Goal: Navigation & Orientation: Find specific page/section

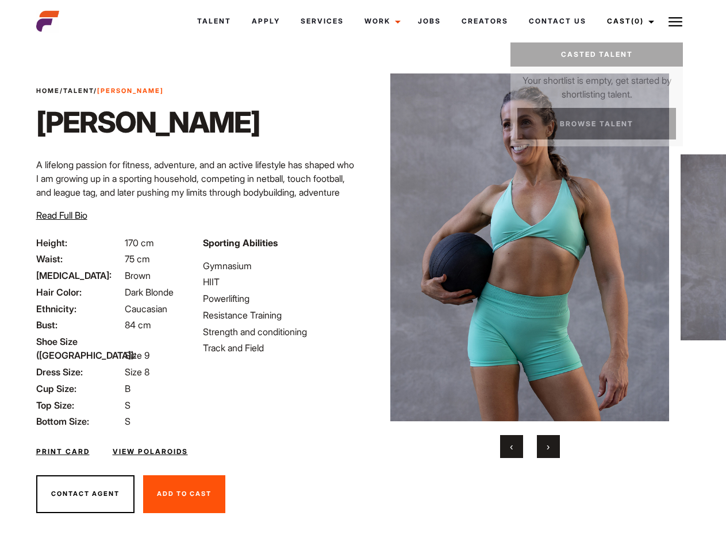
click at [627, 21] on link "Cast (0)" at bounding box center [628, 21] width 64 height 31
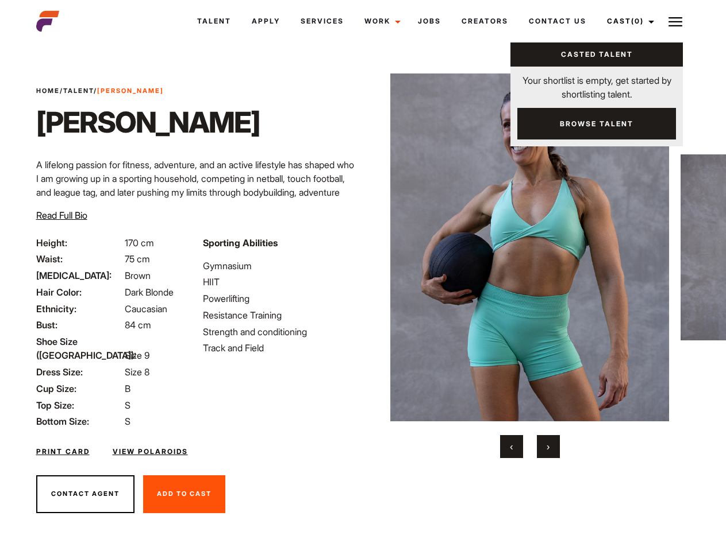
click at [675, 21] on img at bounding box center [675, 22] width 14 height 14
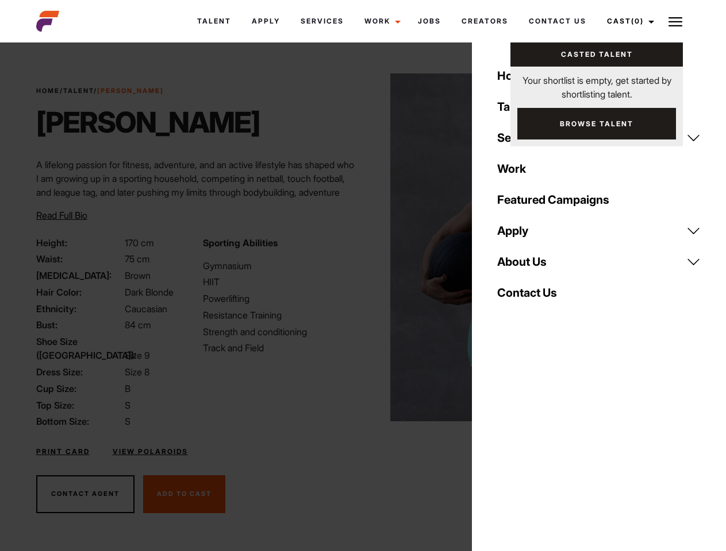
click at [529, 266] on img at bounding box center [529, 248] width 279 height 348
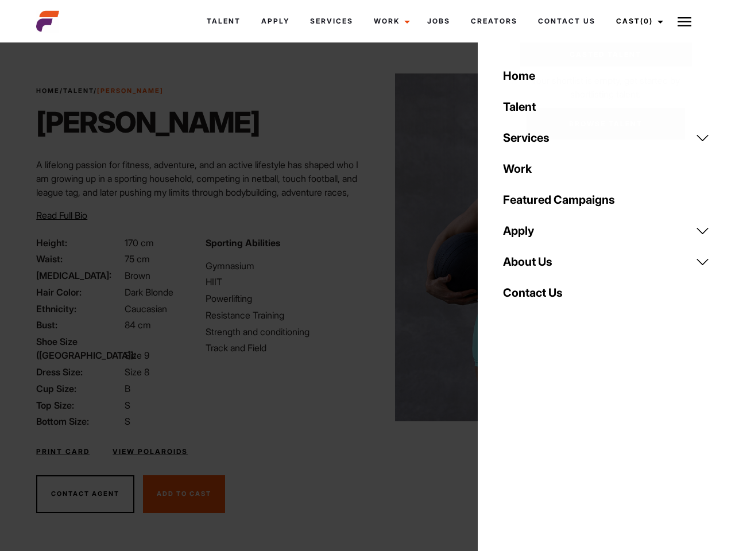
click at [362, 248] on div "Sporting Abilities Gymnasium HIIT Powerlifting Resistance Training Strength and…" at bounding box center [283, 332] width 169 height 193
click at [511, 447] on div "Home Talent Services Talent Casting Photography Videography Creative Hair and M…" at bounding box center [606, 275] width 257 height 551
click at [548, 447] on div "Home Talent Services Talent Casting Photography Videography Creative Hair and M…" at bounding box center [606, 275] width 257 height 551
